Goal: Check status: Check status

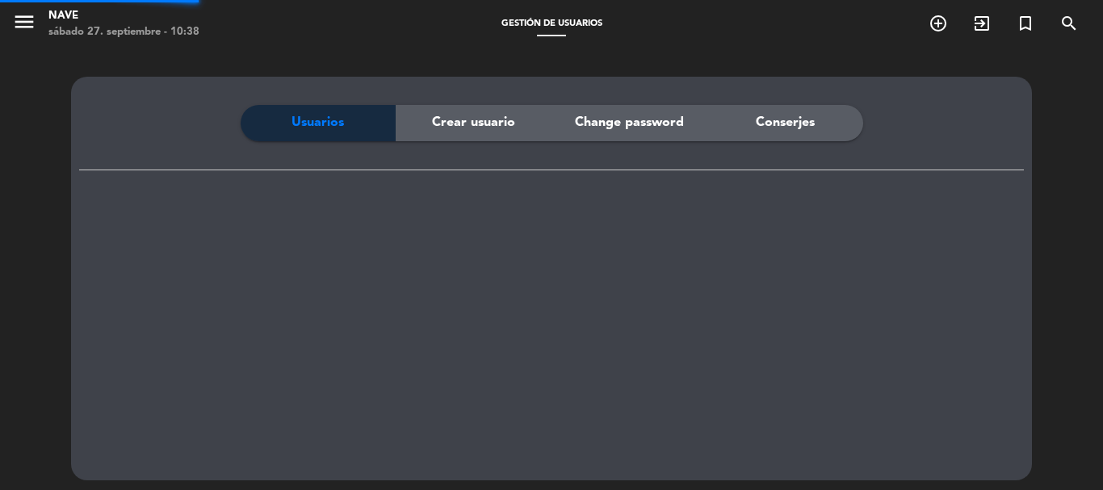
click at [23, 23] on icon "menu" at bounding box center [24, 22] width 24 height 24
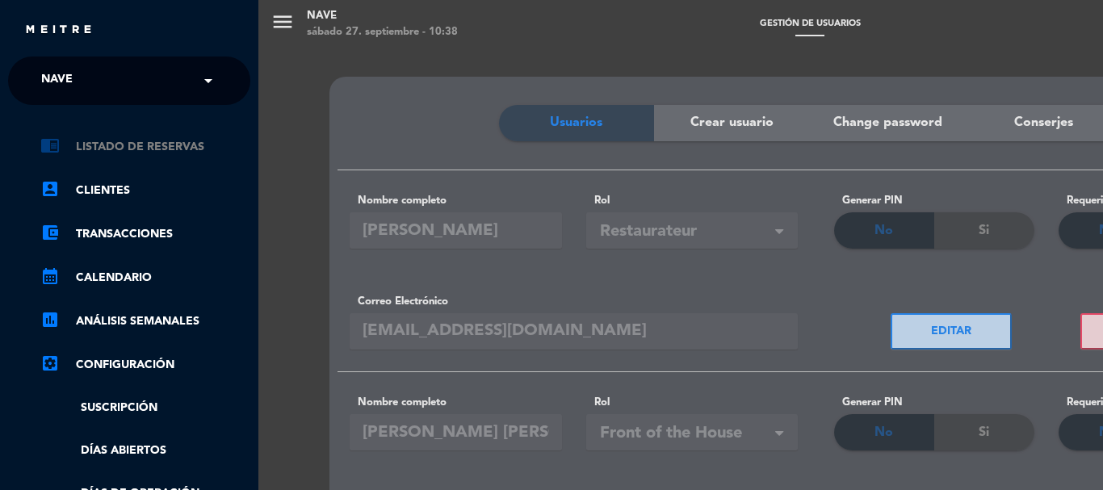
click at [172, 143] on link "chrome_reader_mode Listado de Reservas" at bounding box center [145, 146] width 210 height 19
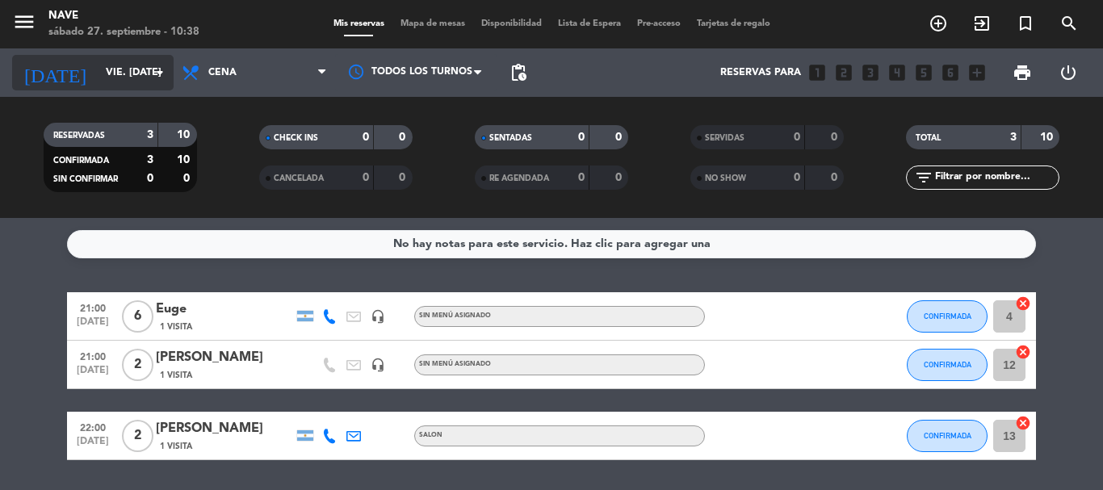
click at [159, 72] on icon "arrow_drop_down" at bounding box center [159, 72] width 19 height 19
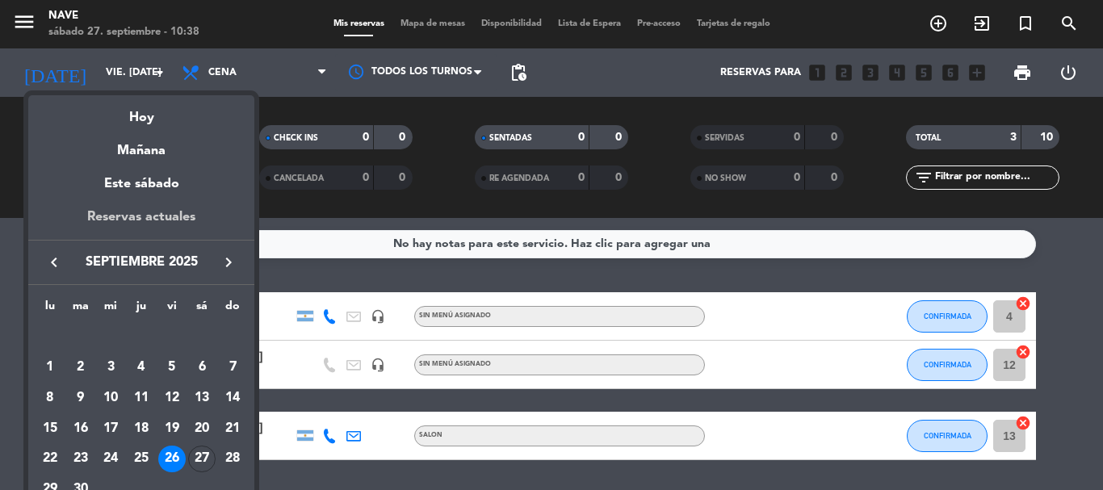
click at [161, 217] on div "Reservas actuales" at bounding box center [141, 223] width 226 height 33
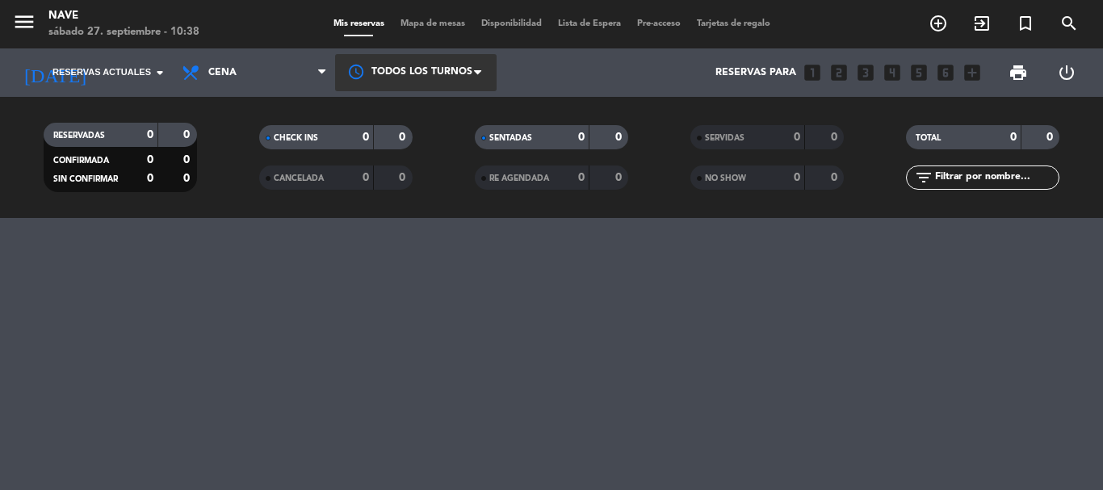
click at [480, 70] on span at bounding box center [482, 73] width 16 height 16
click at [449, 108] on span "Todos los turnos" at bounding box center [419, 110] width 88 height 19
click at [160, 69] on icon "arrow_drop_down" at bounding box center [159, 72] width 19 height 19
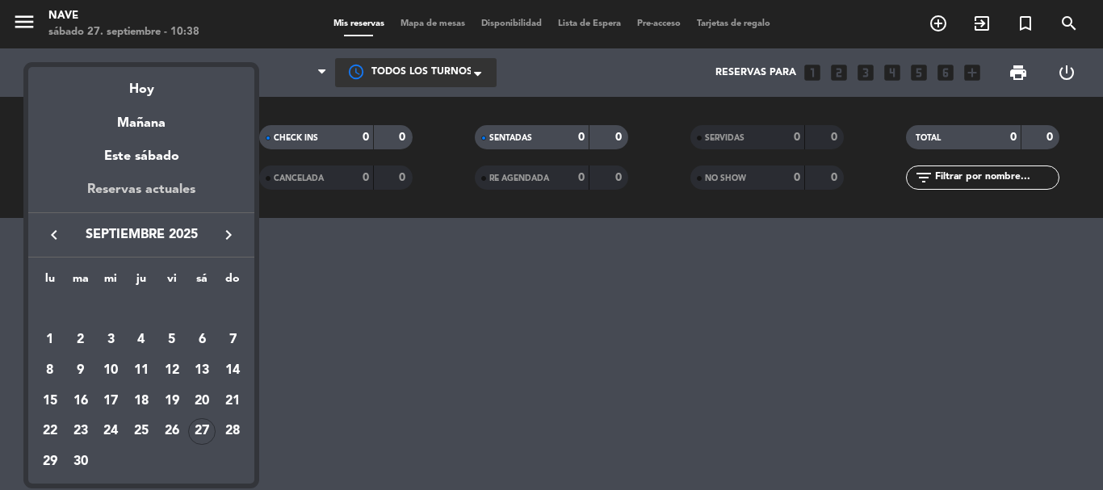
click at [178, 187] on div "Reservas actuales" at bounding box center [141, 195] width 226 height 33
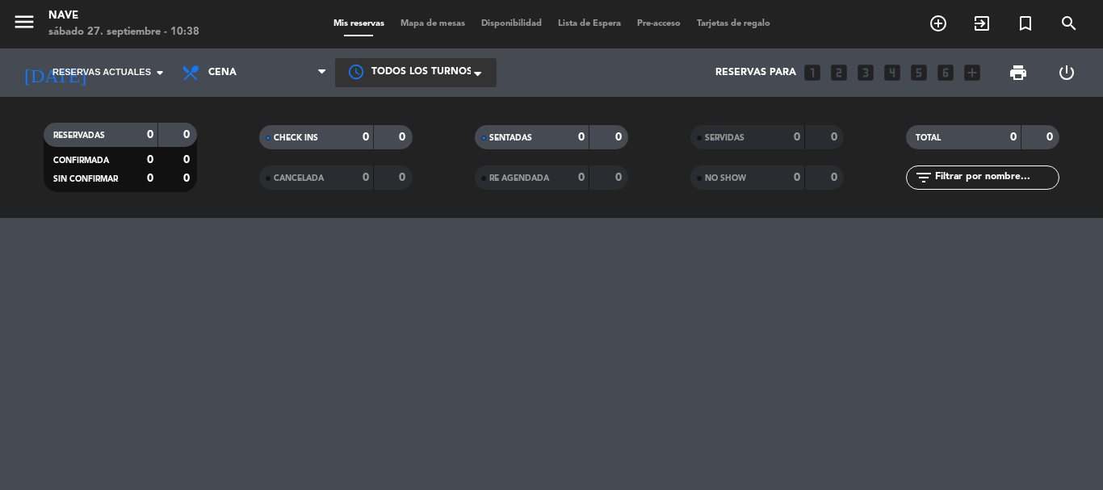
click at [484, 79] on span at bounding box center [482, 74] width 16 height 16
click at [452, 106] on span "Todos los turnos" at bounding box center [419, 106] width 88 height 19
click at [162, 72] on icon "arrow_drop_down" at bounding box center [159, 72] width 19 height 19
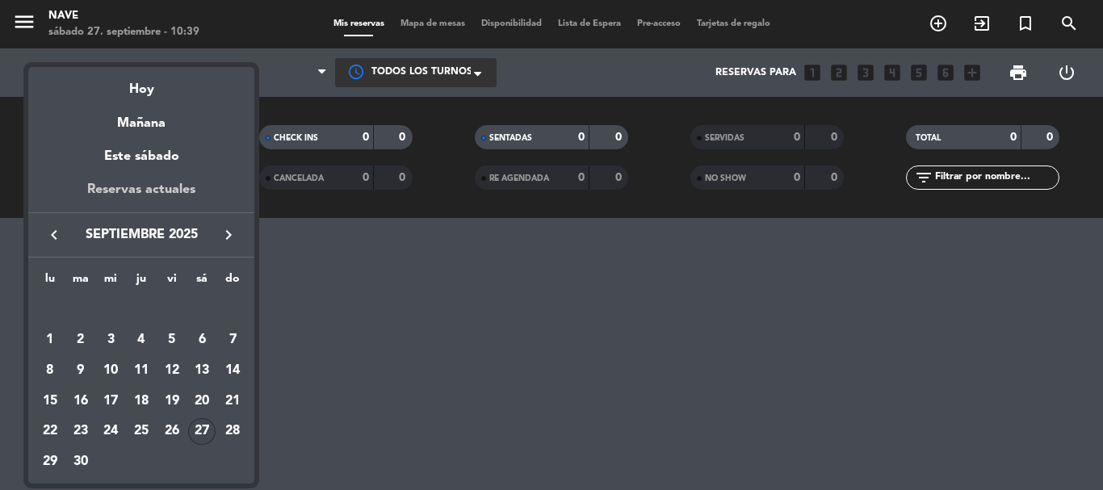
click at [150, 185] on div "Reservas actuales" at bounding box center [141, 195] width 226 height 33
